Goal: Contribute content

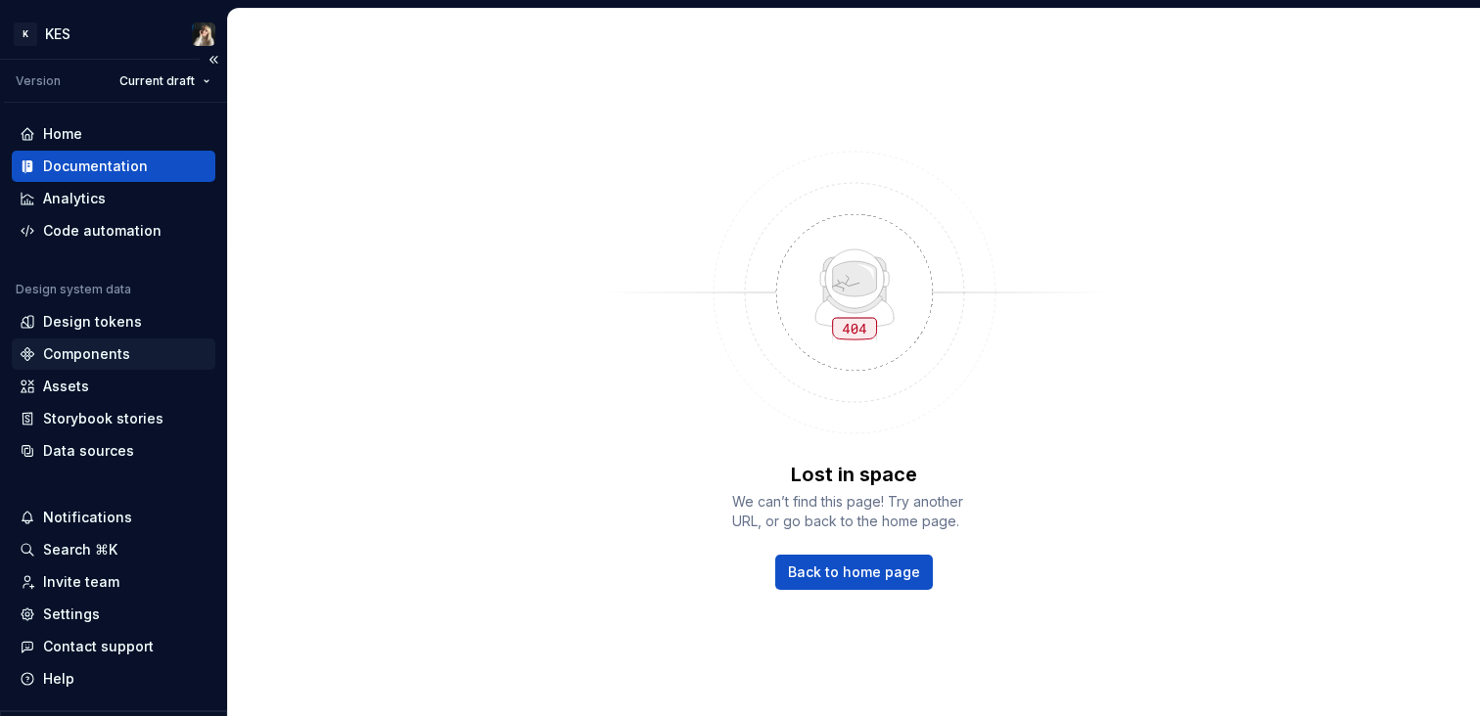
click at [99, 354] on div "Components" at bounding box center [86, 354] width 87 height 20
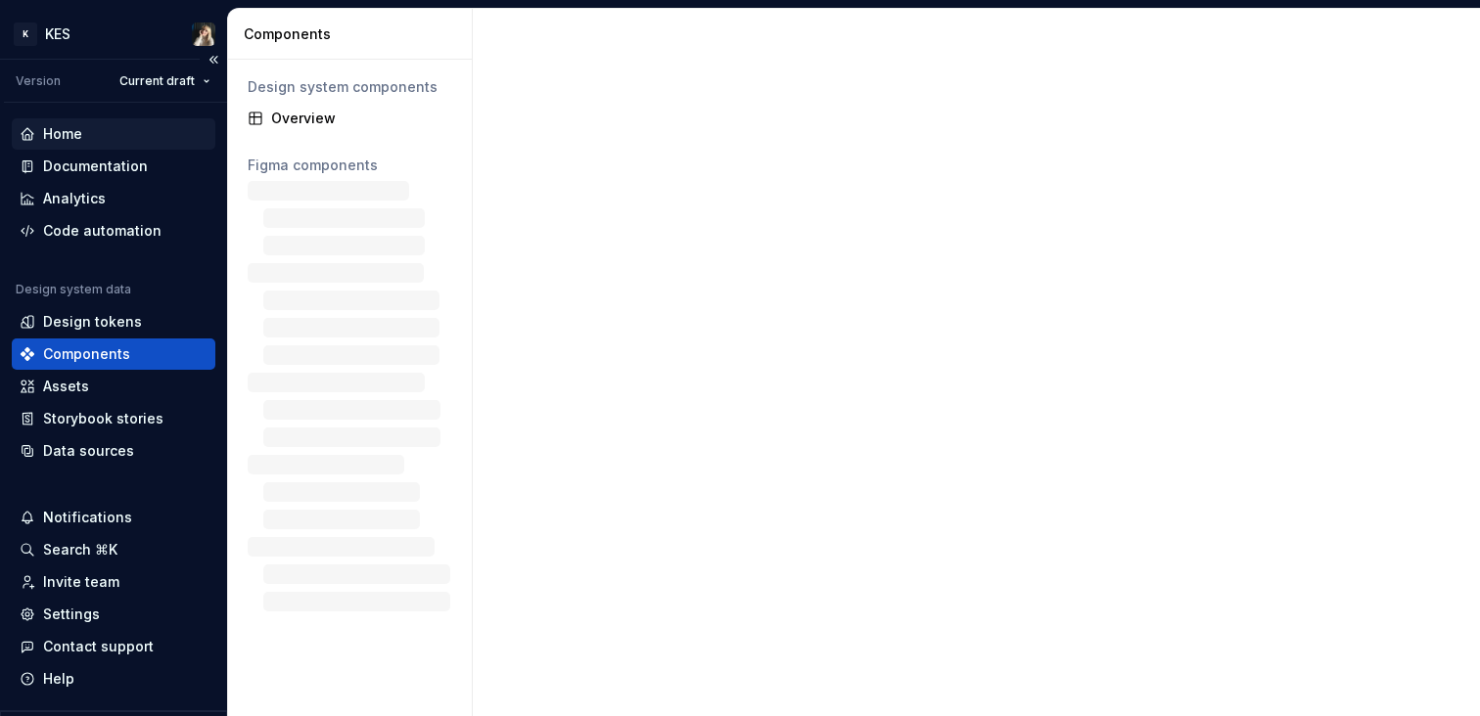
click at [98, 127] on div "Home" at bounding box center [114, 134] width 188 height 20
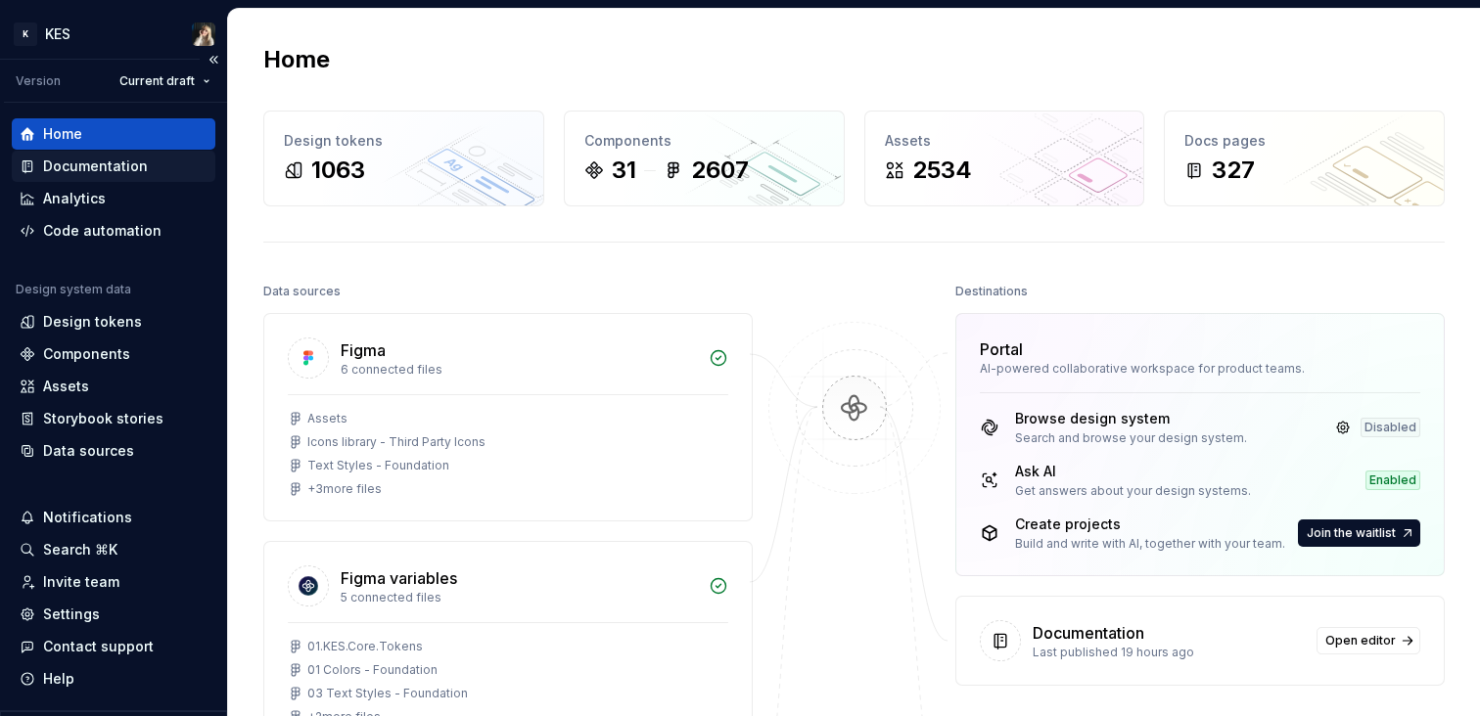
click at [81, 178] on div "Documentation" at bounding box center [114, 166] width 204 height 31
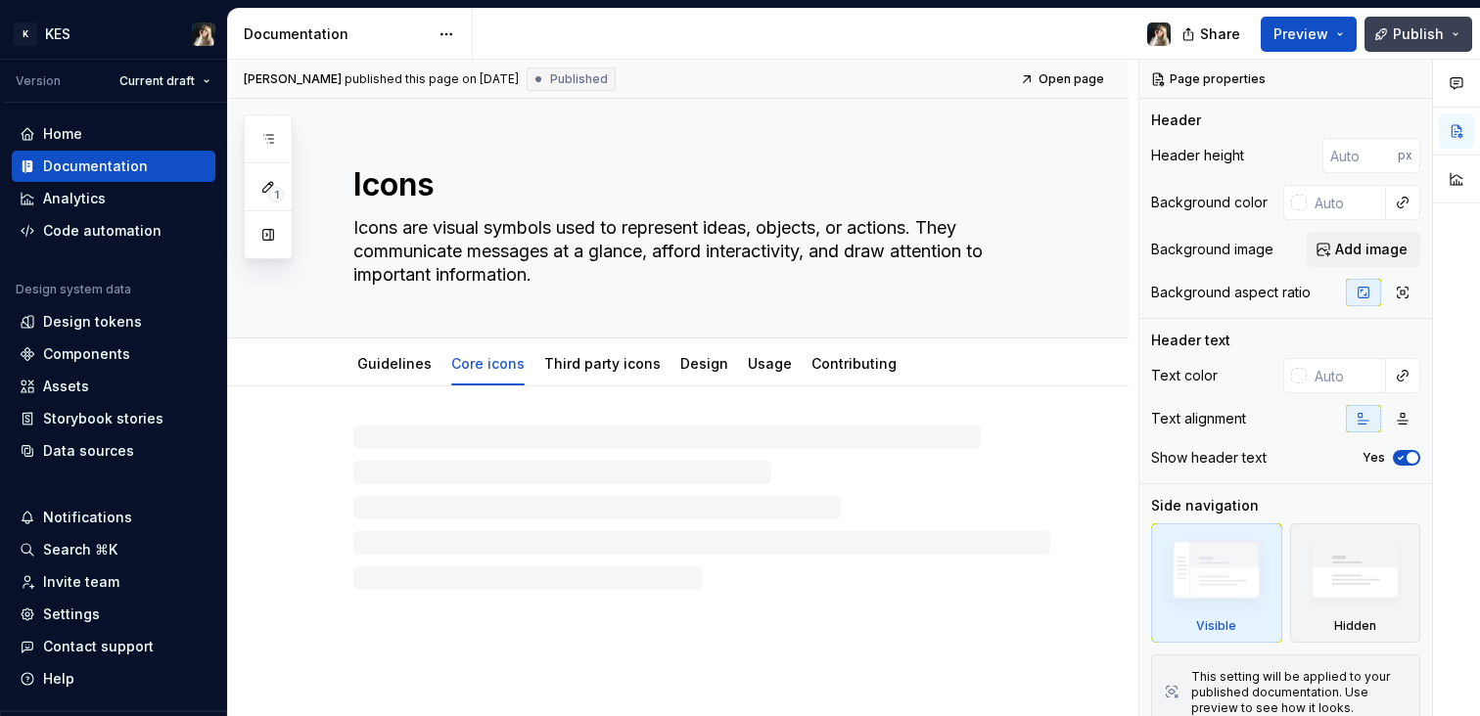
click at [1469, 40] on button "Publish" at bounding box center [1418, 34] width 108 height 35
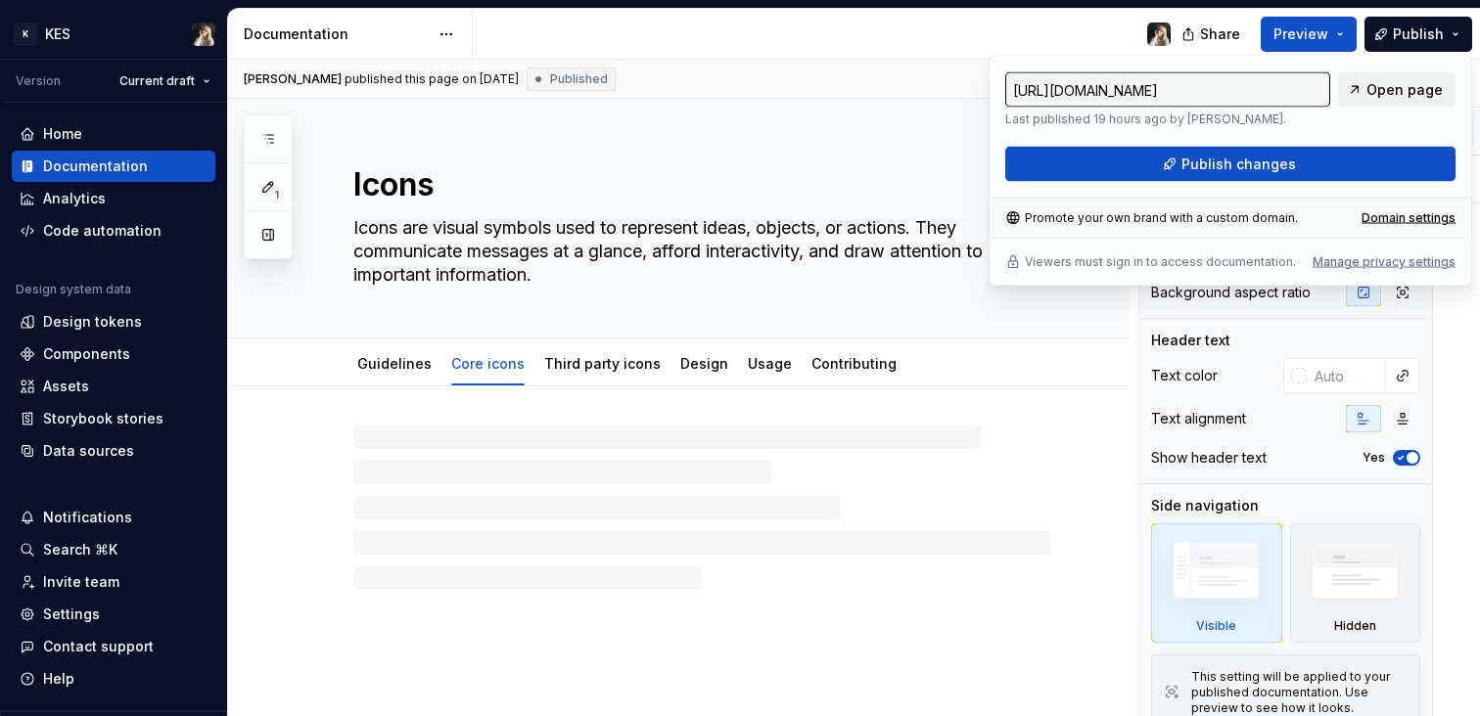
drag, startPoint x: 1383, startPoint y: 89, endPoint x: 1393, endPoint y: 93, distance: 11.5
click at [1384, 89] on span "Open page" at bounding box center [1404, 90] width 76 height 20
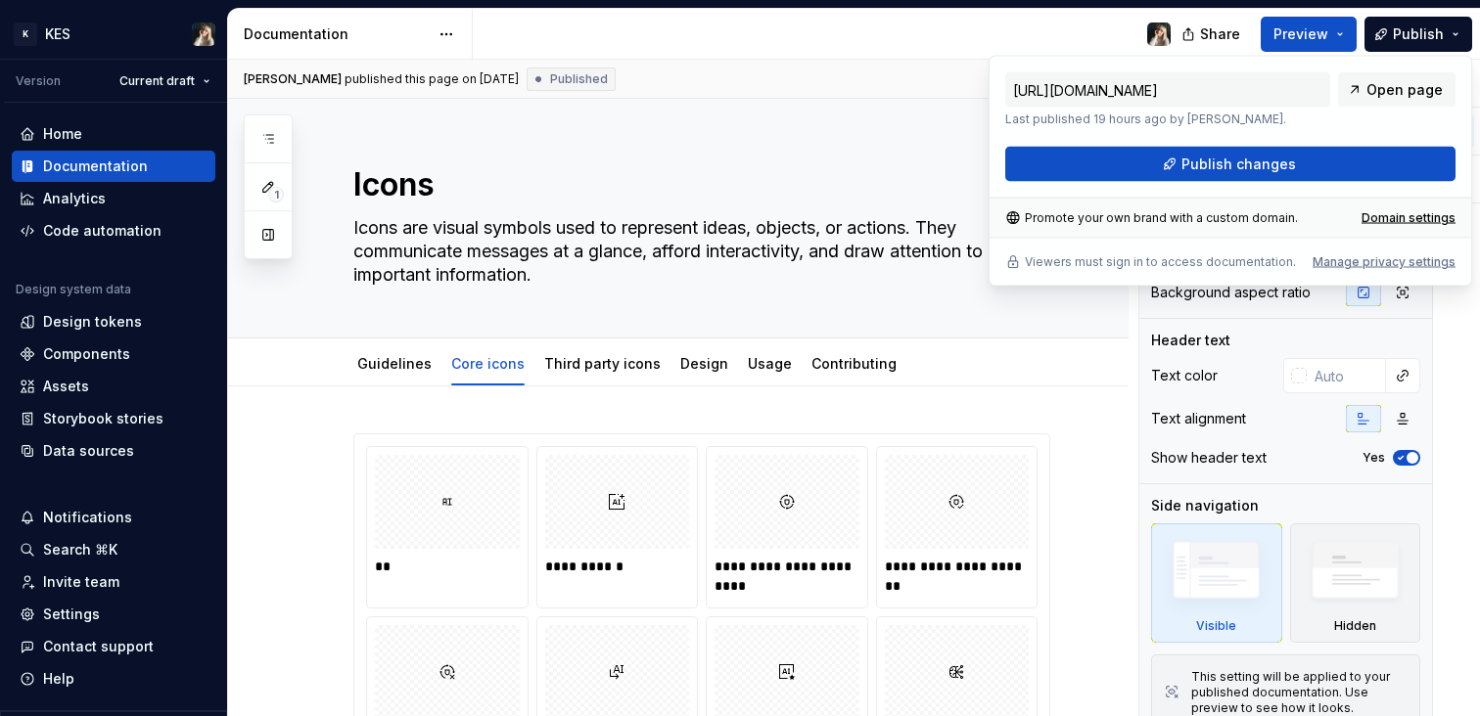
type textarea "*"
